Goal: Transaction & Acquisition: Subscribe to service/newsletter

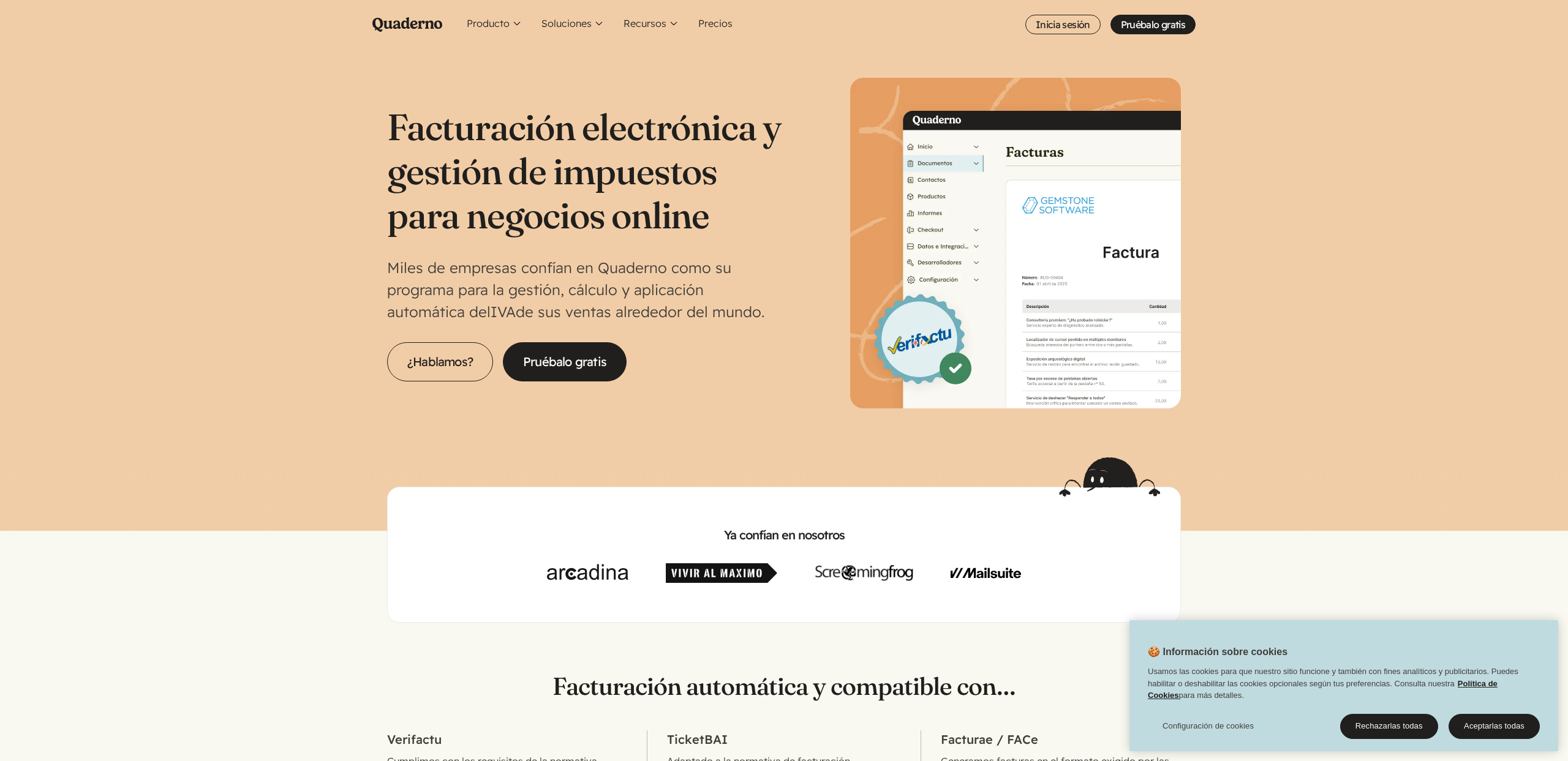
scroll to position [21, 0]
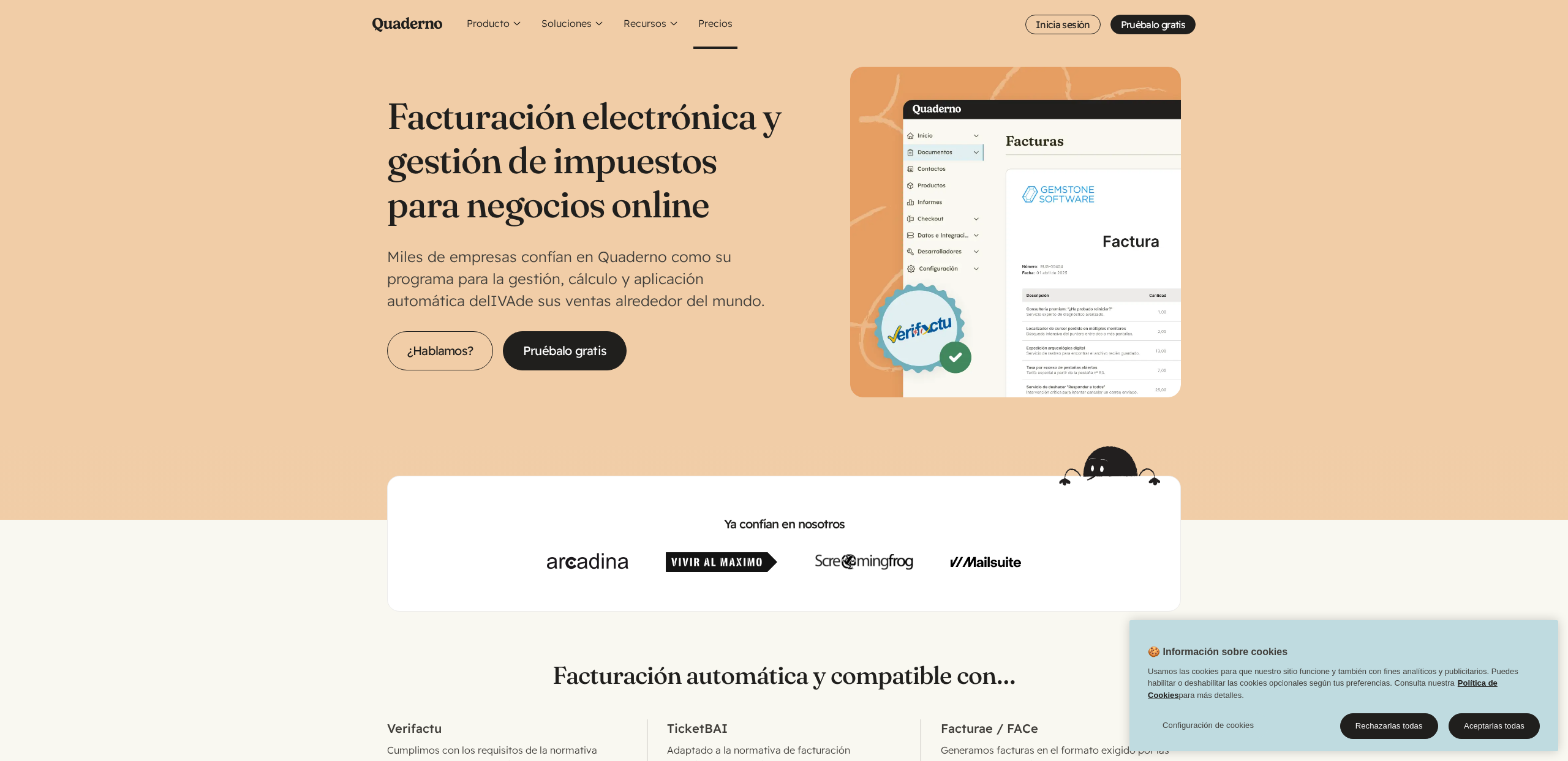
click at [712, 27] on link "Precios" at bounding box center [716, 24] width 44 height 49
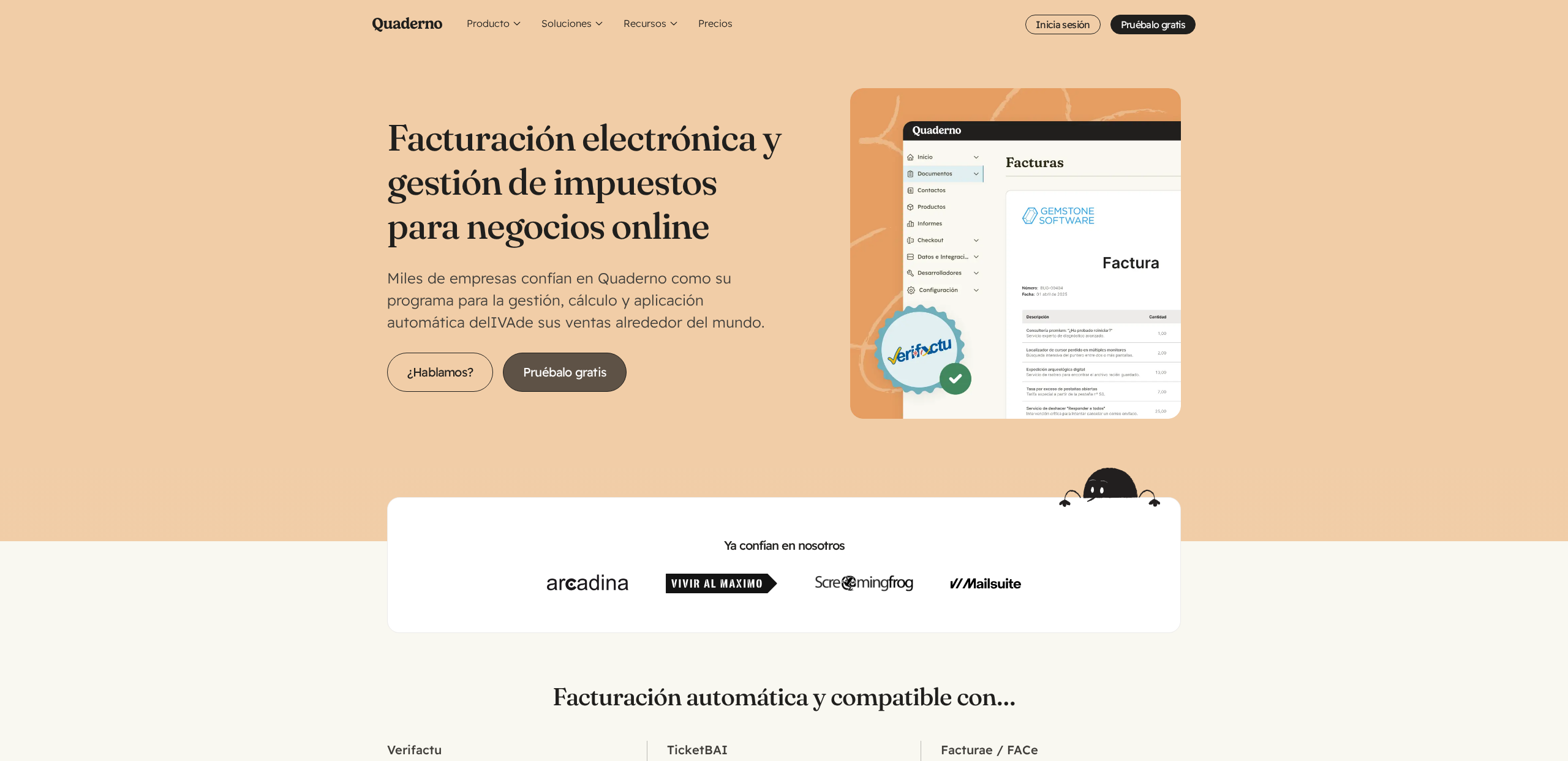
click at [575, 378] on link "Pruébalo gratis" at bounding box center [564, 372] width 123 height 39
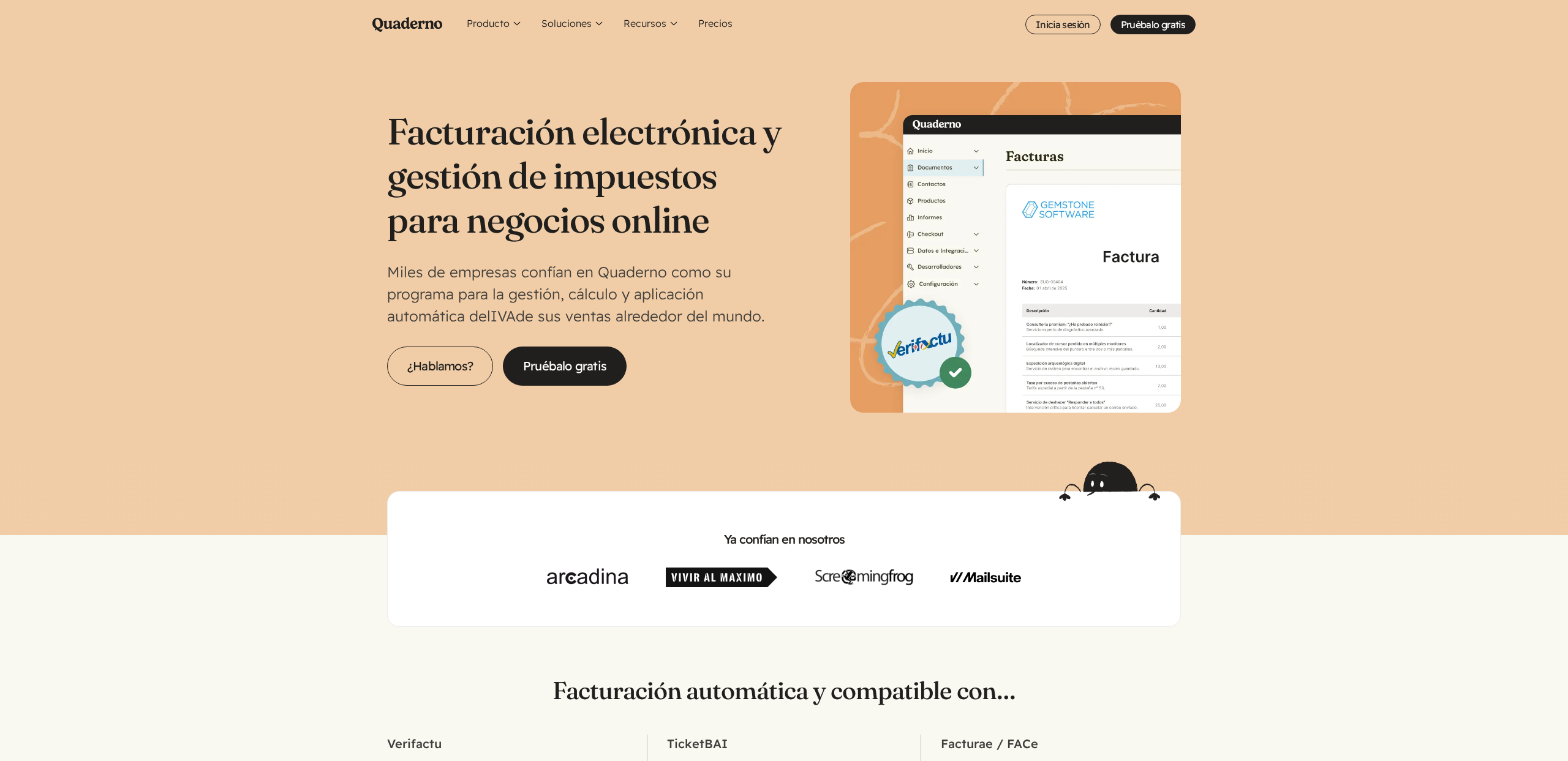
scroll to position [8, 0]
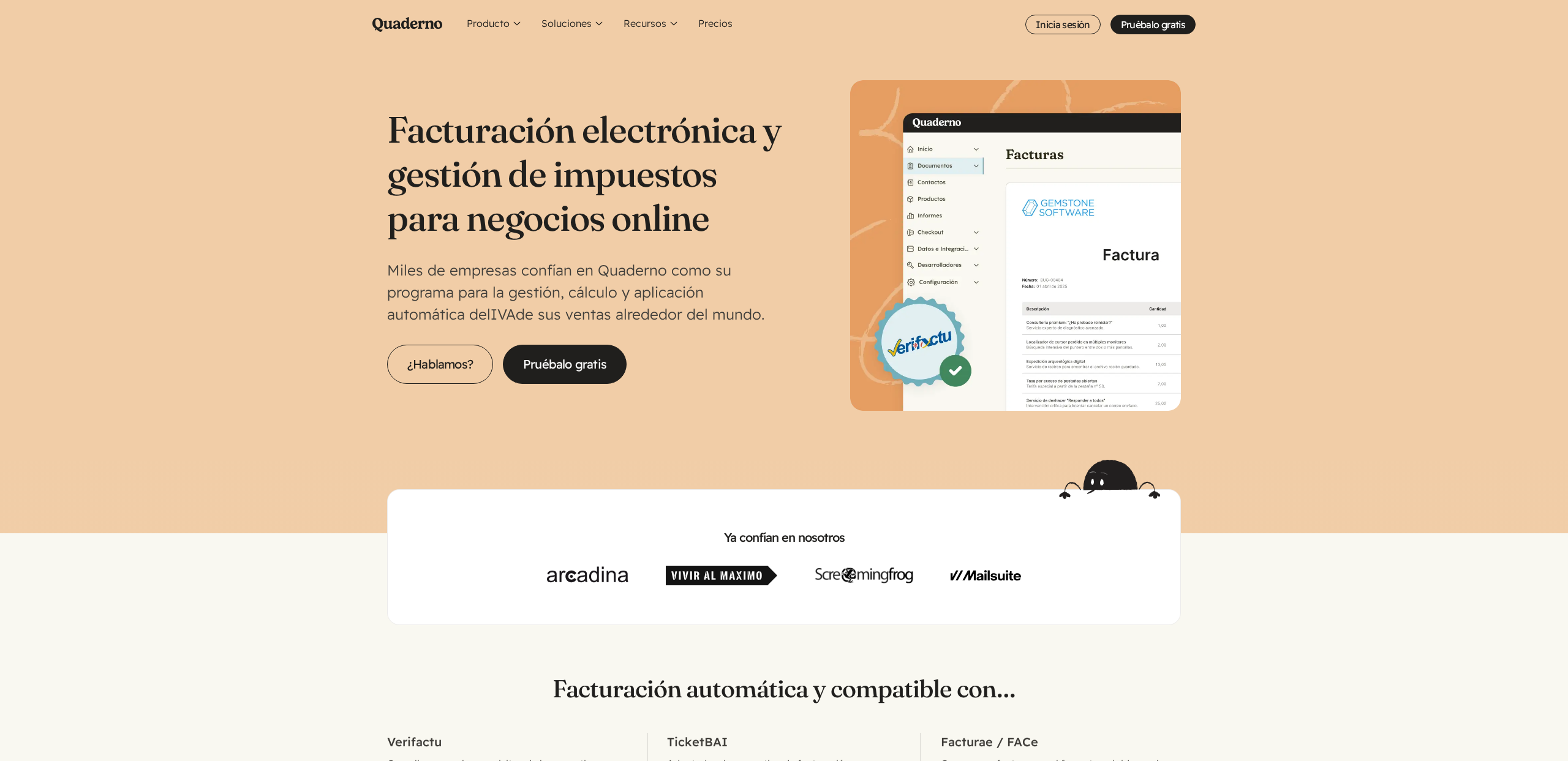
click at [955, 367] on img at bounding box center [1016, 246] width 331 height 331
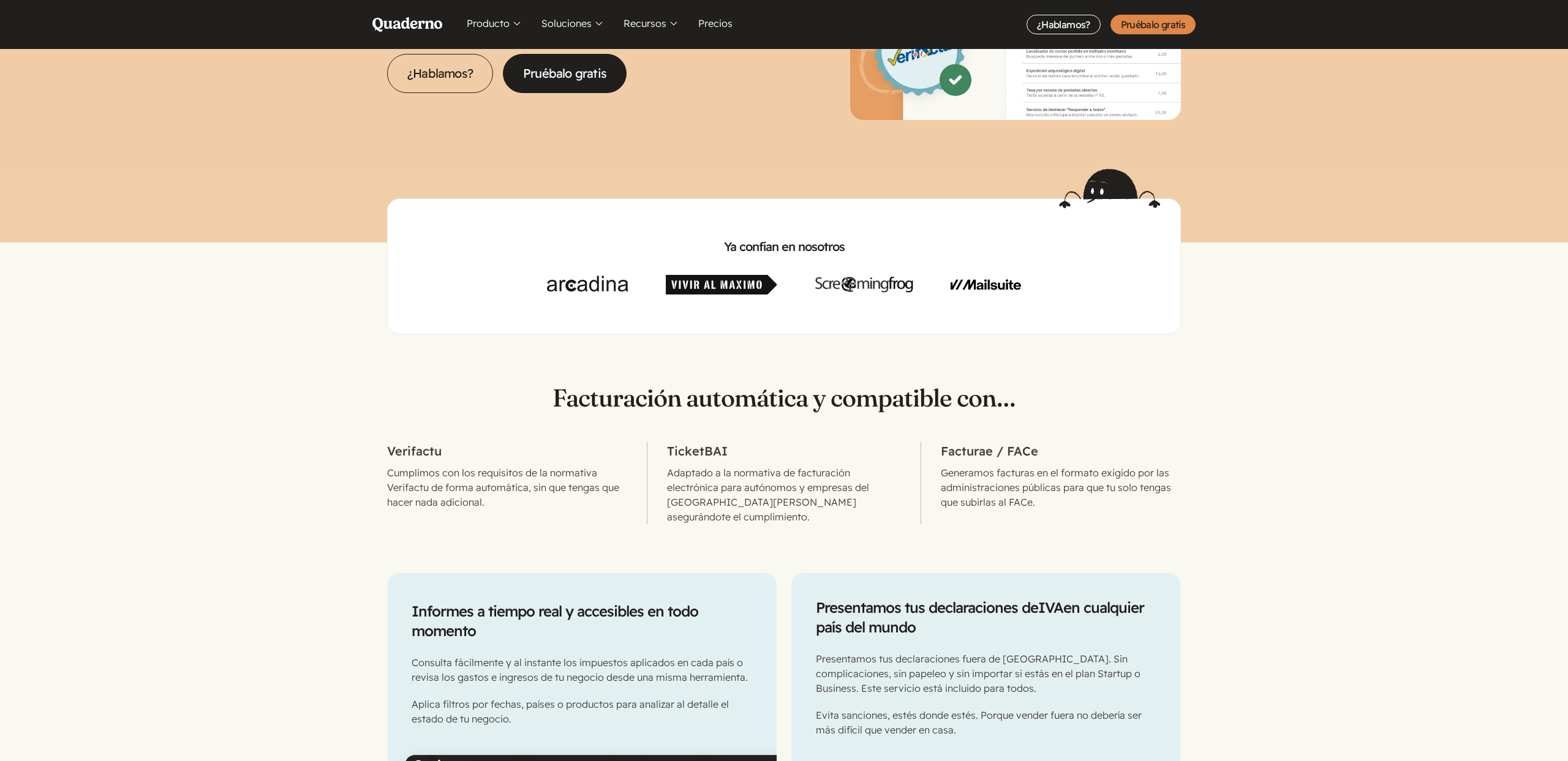
scroll to position [224, 0]
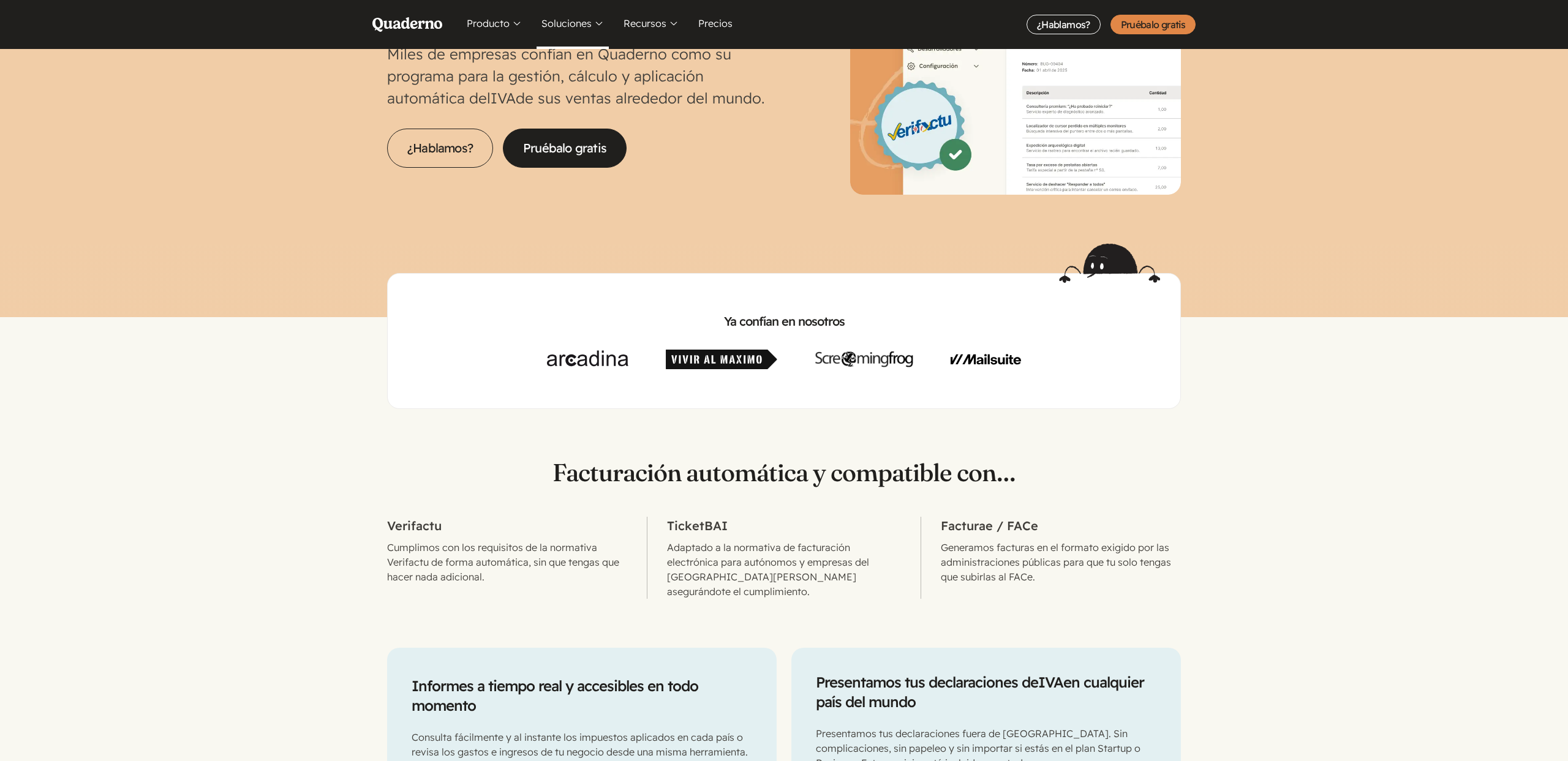
click at [598, 22] on button "Soluciones" at bounding box center [572, 24] width 72 height 49
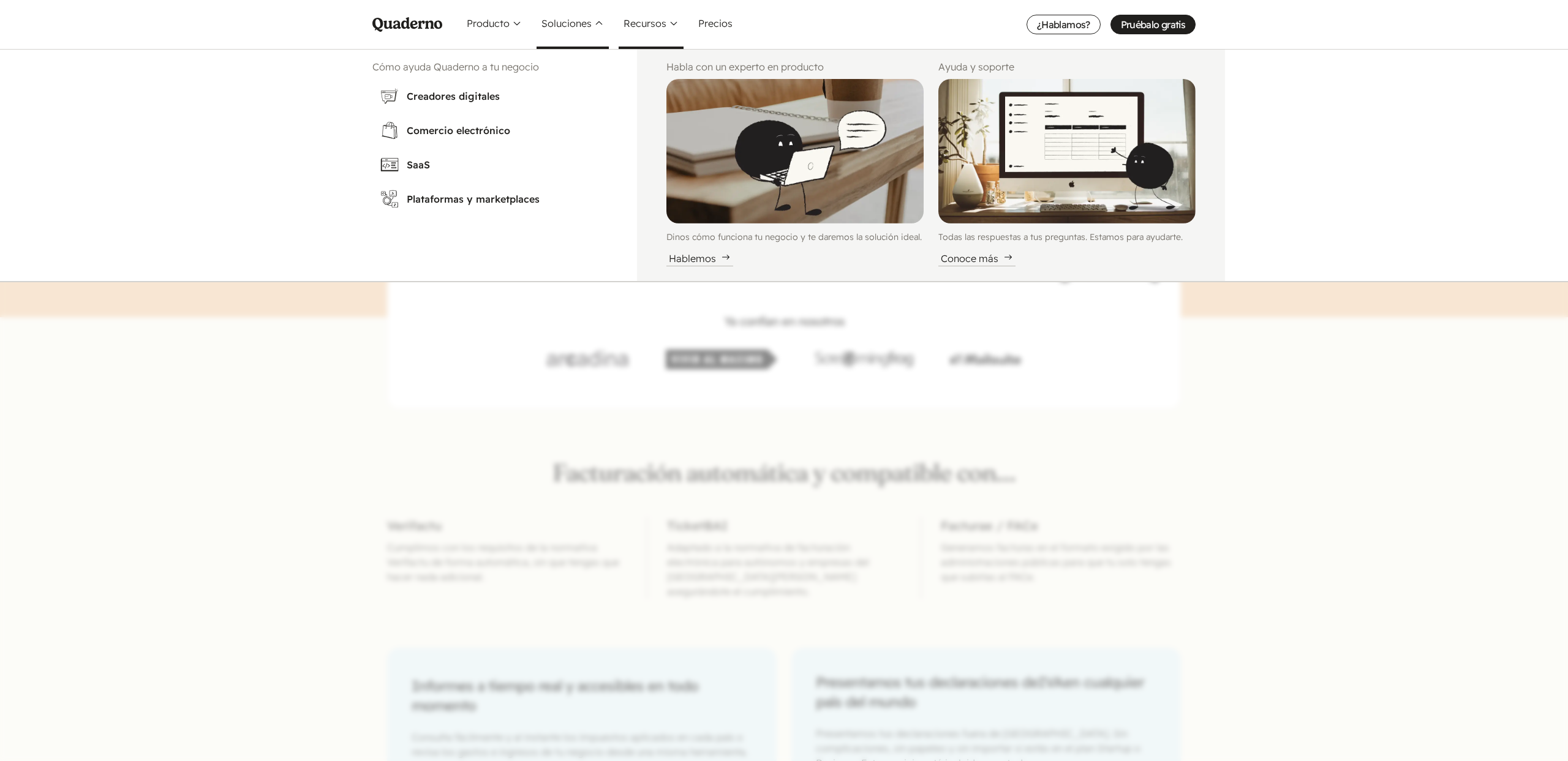
click at [667, 23] on button "Recursos" at bounding box center [651, 24] width 65 height 49
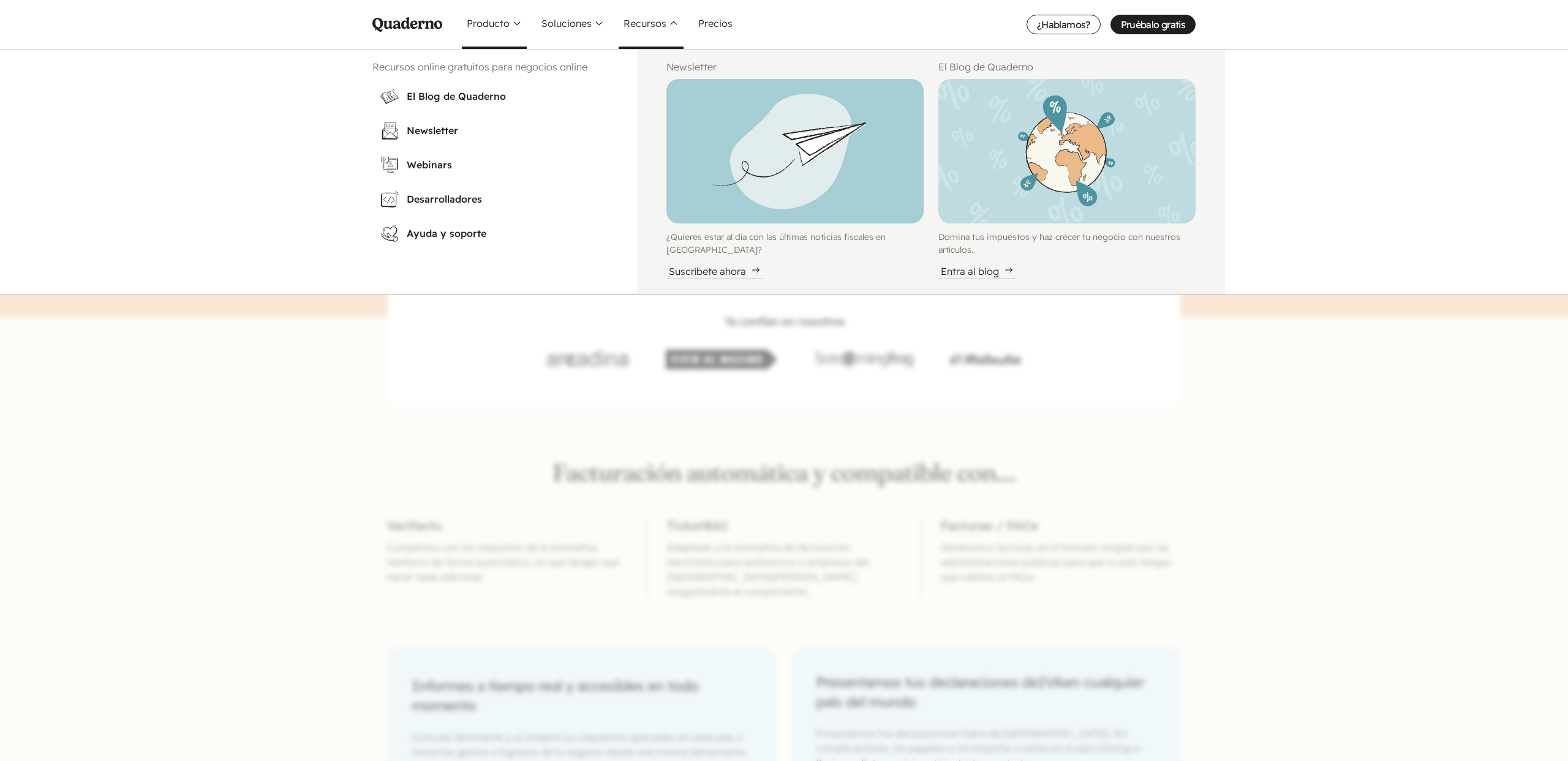
click at [521, 23] on button "Producto" at bounding box center [494, 24] width 65 height 49
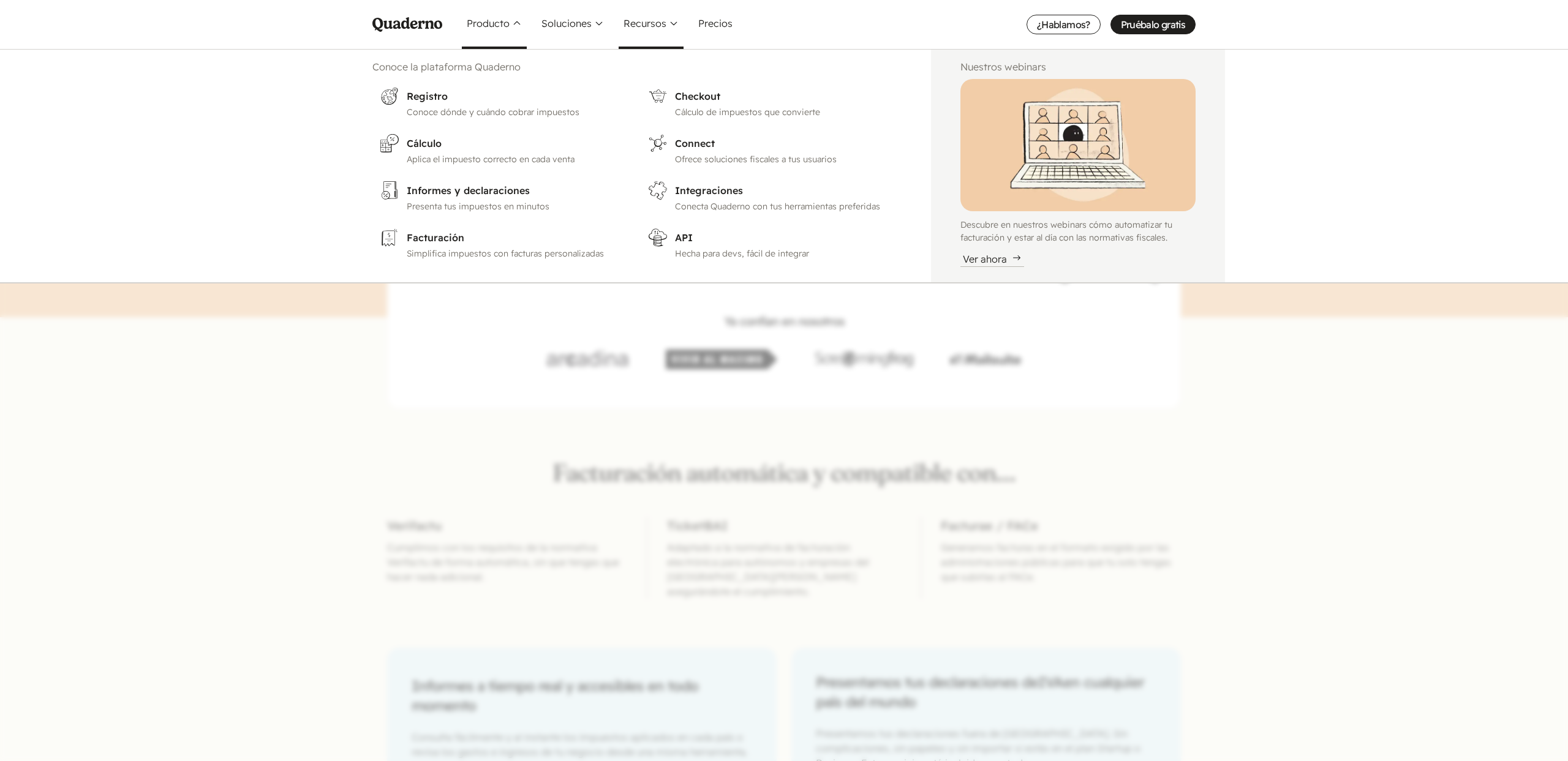
click at [668, 27] on button "Recursos" at bounding box center [651, 24] width 65 height 49
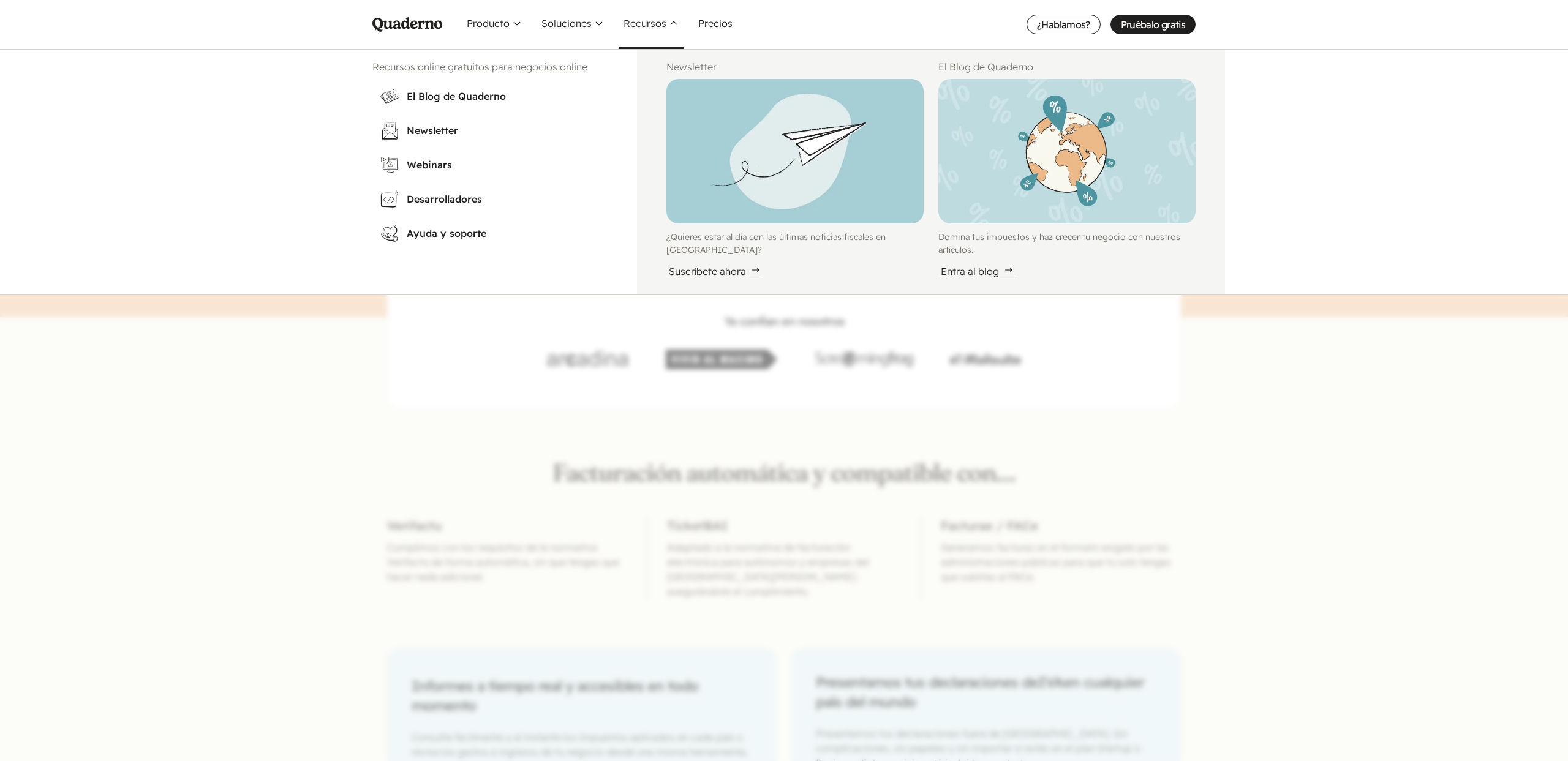
click at [303, 395] on nav "Menu Pruébalo gratis Quaderno Homepage Producto Conoce la plataforma Quaderno W…" at bounding box center [784, 380] width 1568 height 761
